Goal: Ask a question

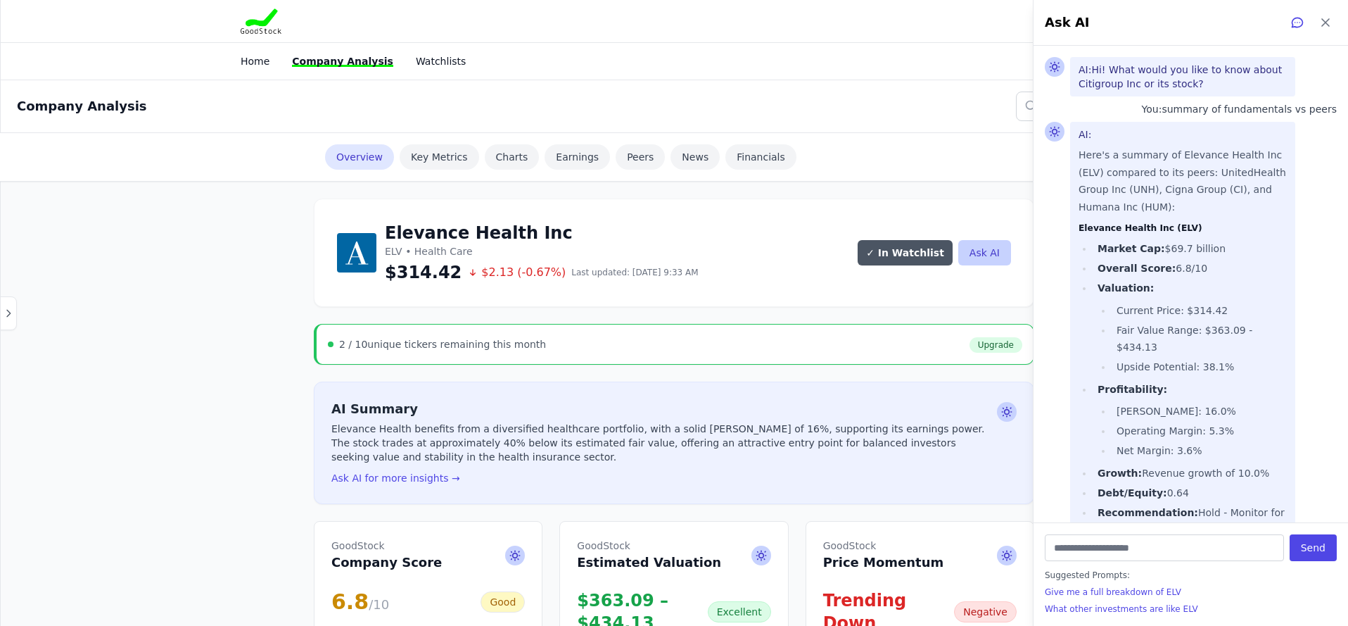
scroll to position [141, 0]
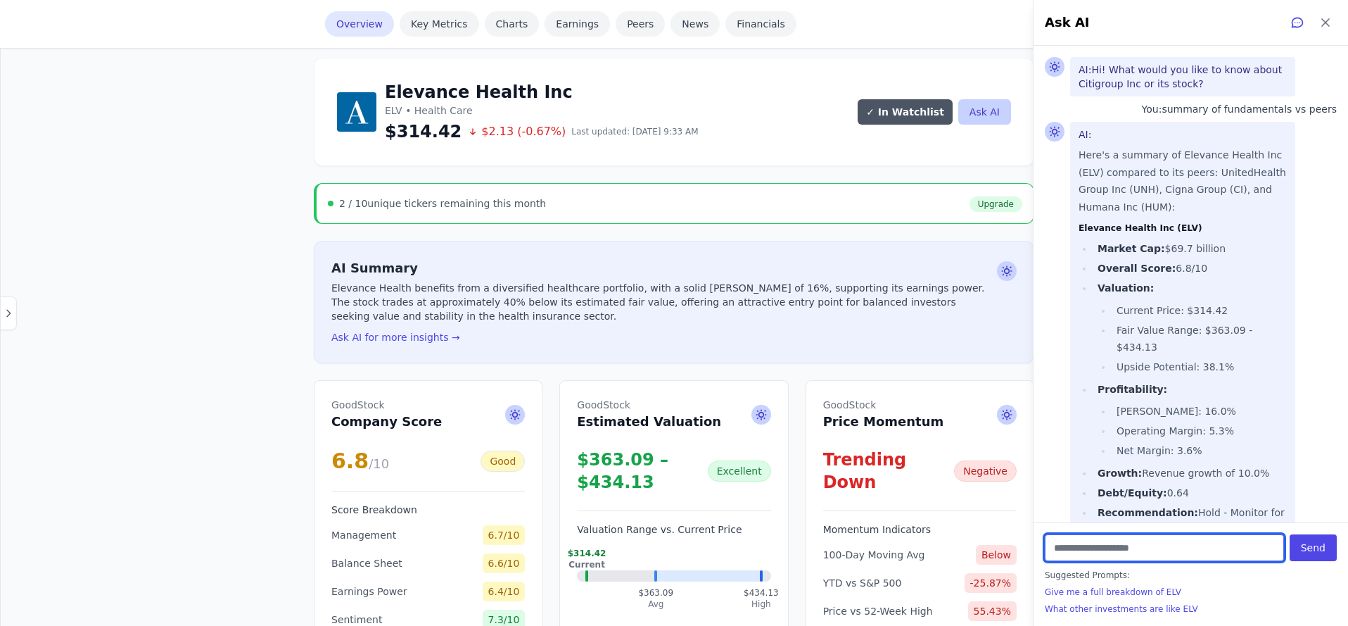
click at [1194, 551] on input "text" at bounding box center [1164, 547] width 239 height 27
type input "*"
type input "**********"
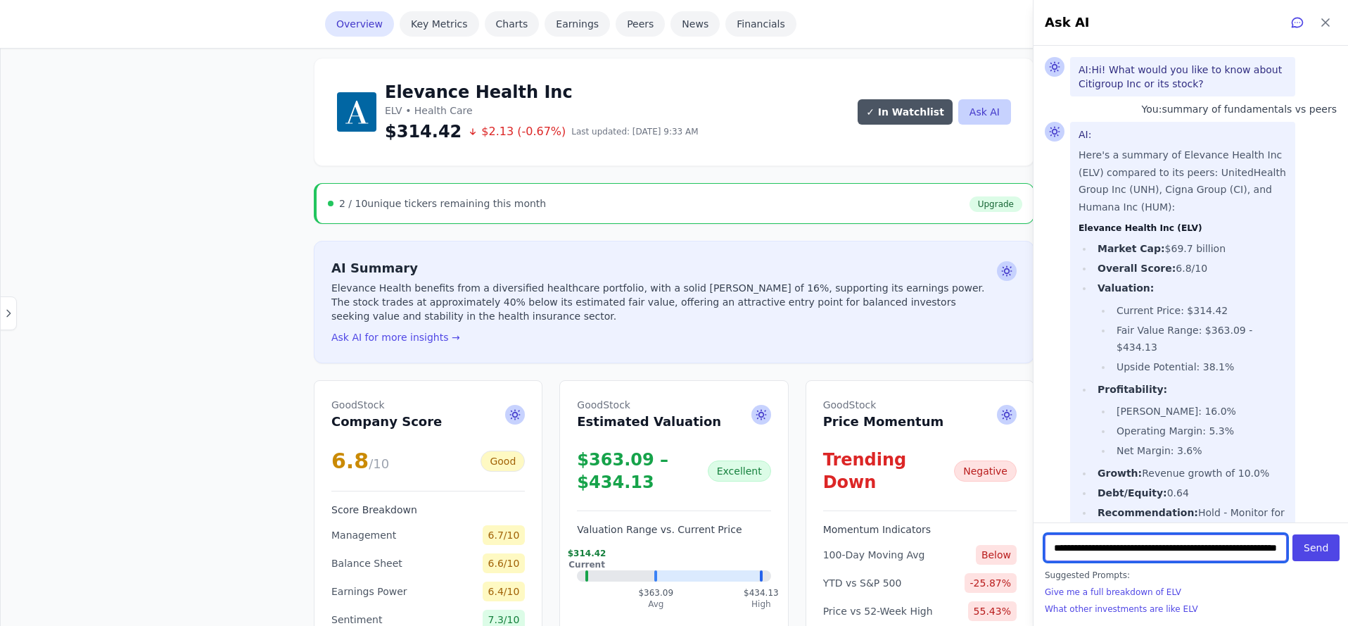
click at [1293, 534] on button "Send" at bounding box center [1316, 547] width 47 height 27
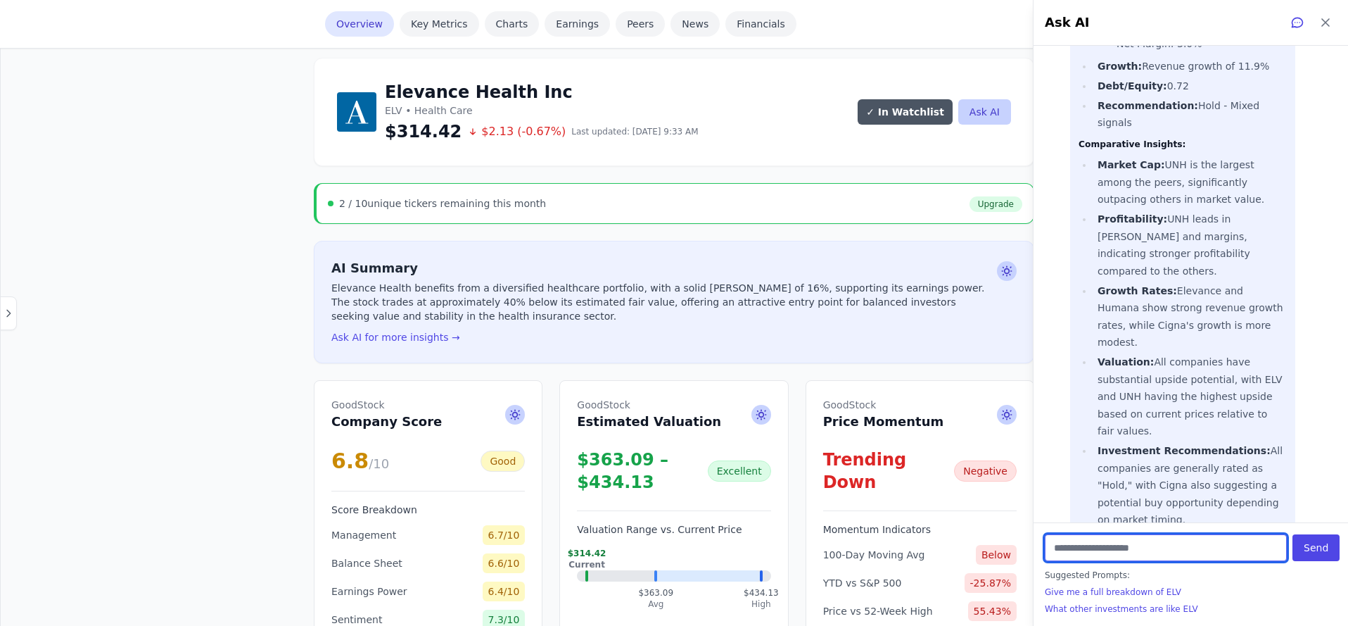
scroll to position [2075, 0]
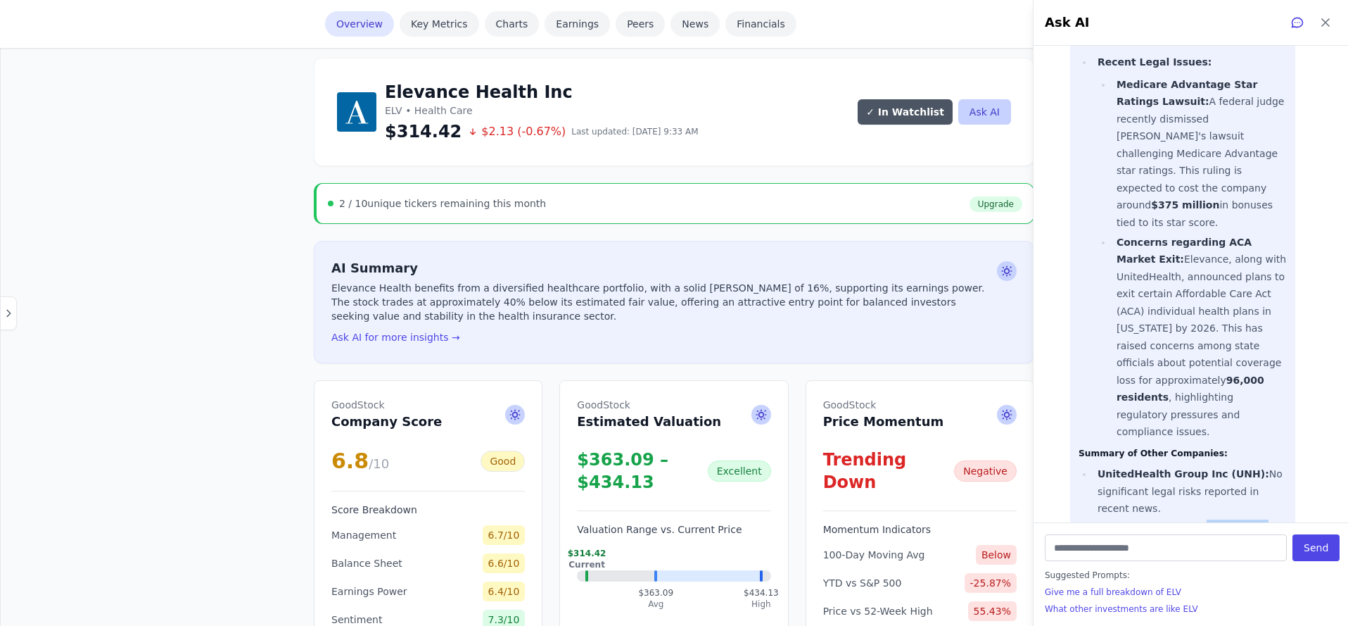
drag, startPoint x: 1186, startPoint y: 286, endPoint x: 1198, endPoint y: 319, distance: 36.1
click at [1198, 519] on li "Cigna Group (CI): No major legal issues highlighted; the focus seems to be on m…" at bounding box center [1191, 553] width 194 height 69
drag, startPoint x: 1100, startPoint y: 418, endPoint x: 1277, endPoint y: 446, distance: 178.9
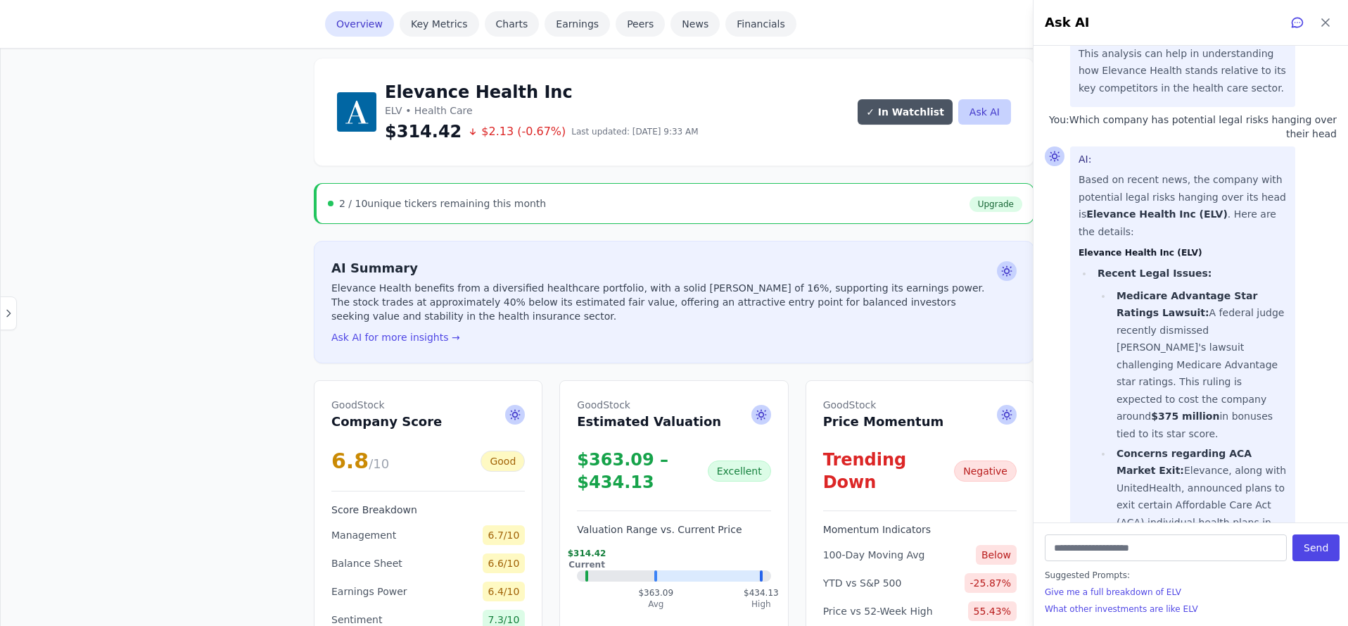
scroll to position [1934, 0]
